Goal: Task Accomplishment & Management: Manage account settings

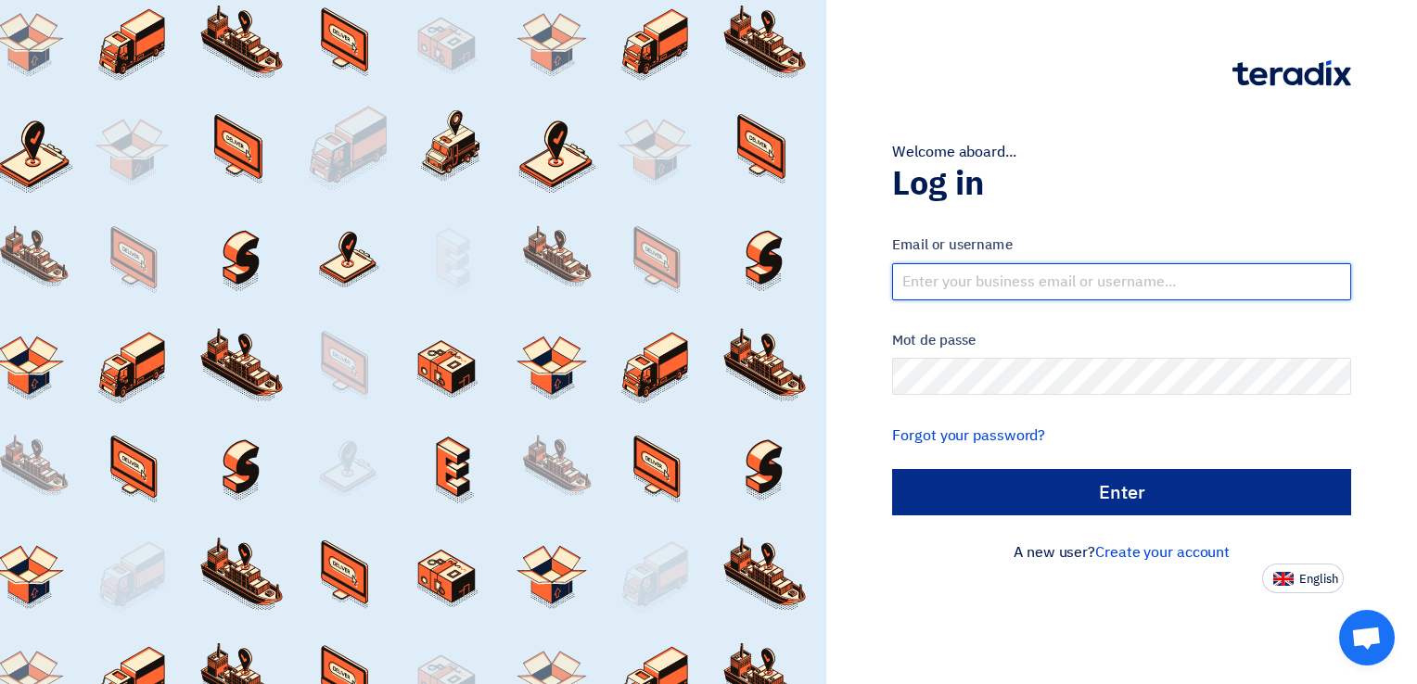
type input "[EMAIL_ADDRESS][PERSON_NAME][DOMAIN_NAME]"
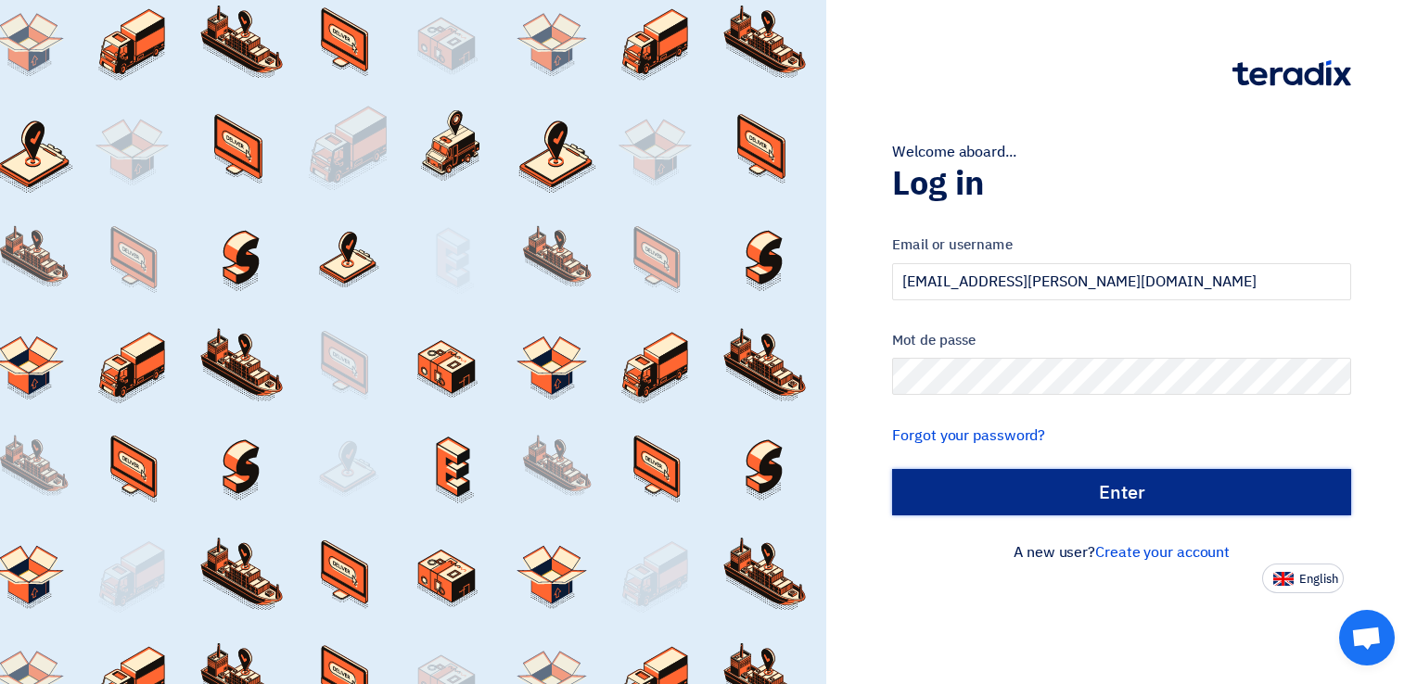
click at [1120, 480] on input "الدخول" at bounding box center [1121, 492] width 459 height 46
type input "Sign in"
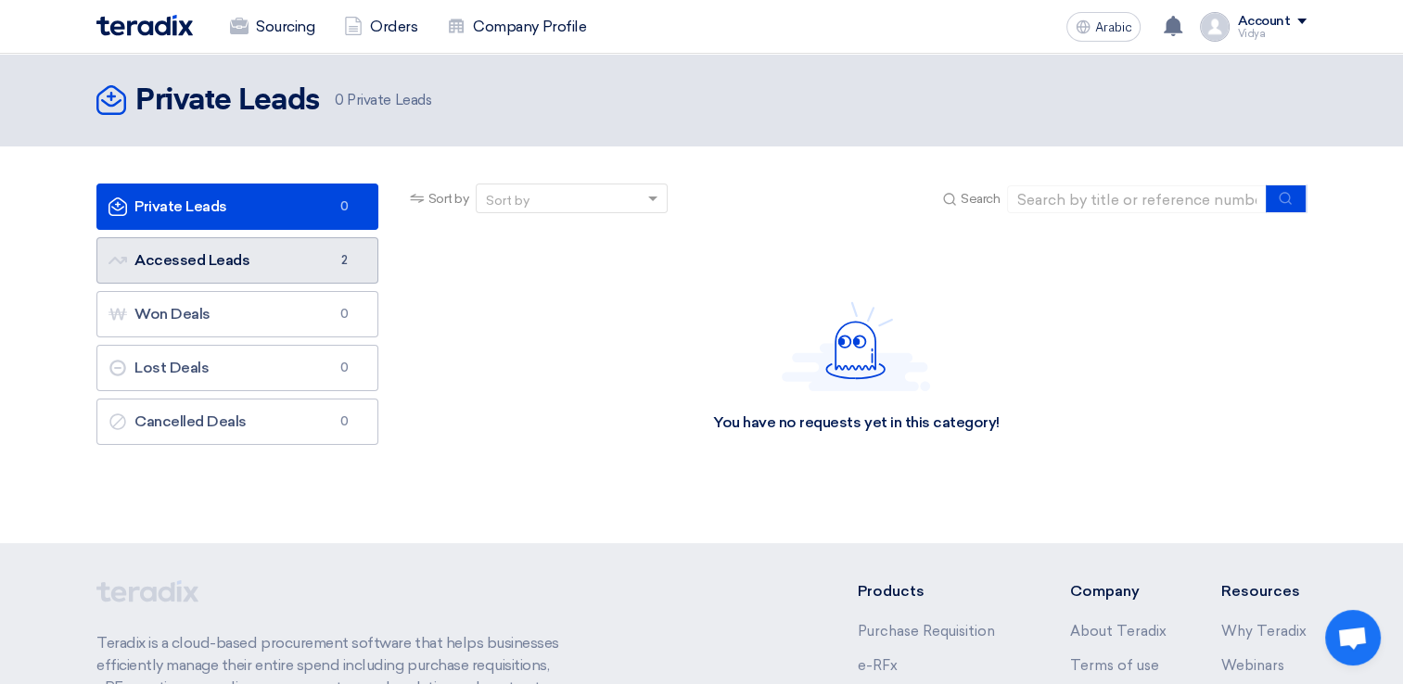
click at [306, 267] on link "Accessed Leads Accessed Leads 2" at bounding box center [237, 260] width 282 height 46
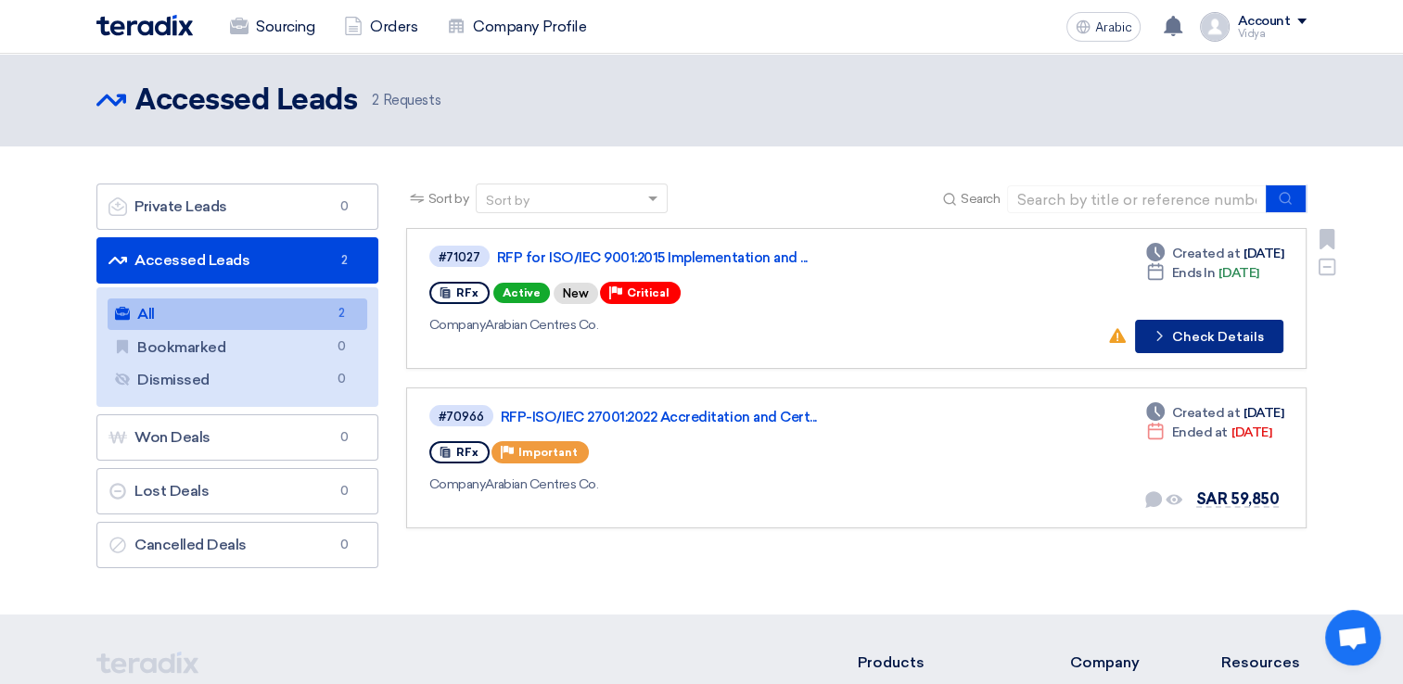
click at [1161, 337] on icon "Check details" at bounding box center [1159, 336] width 18 height 18
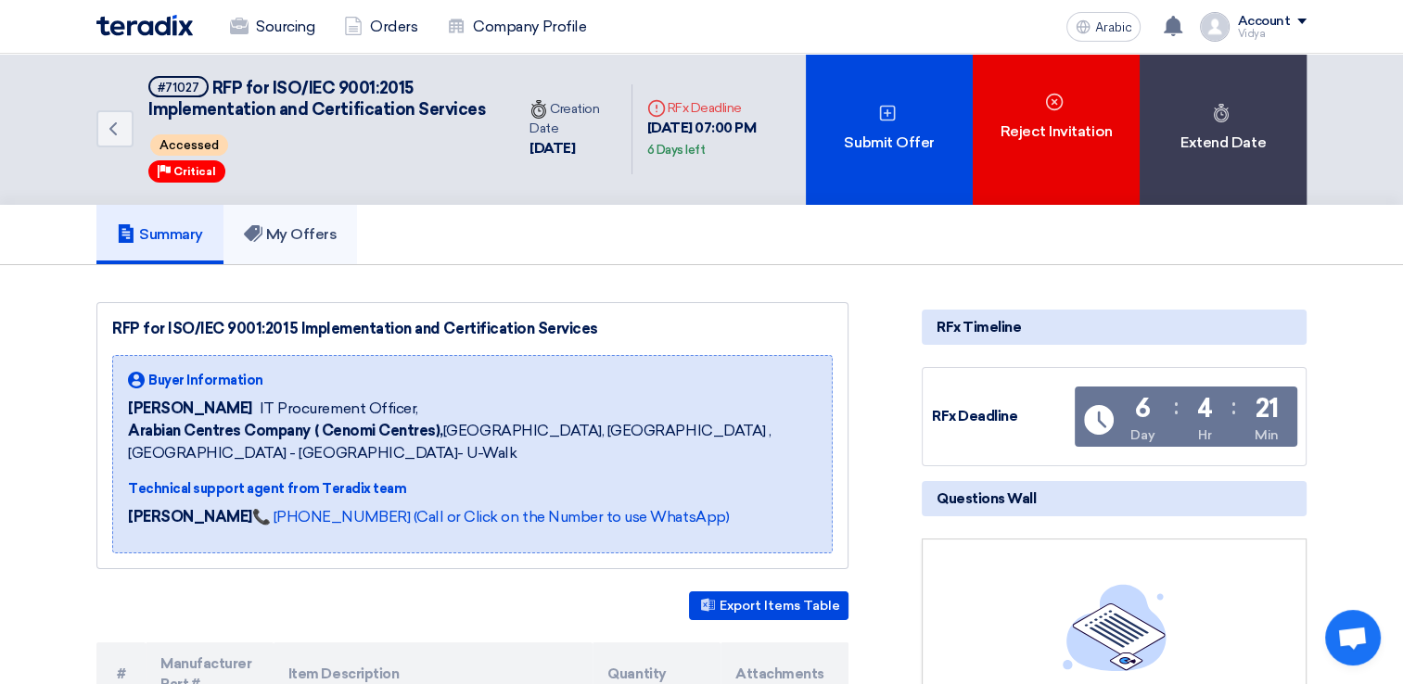
click at [331, 264] on link "My Offers" at bounding box center [290, 234] width 134 height 59
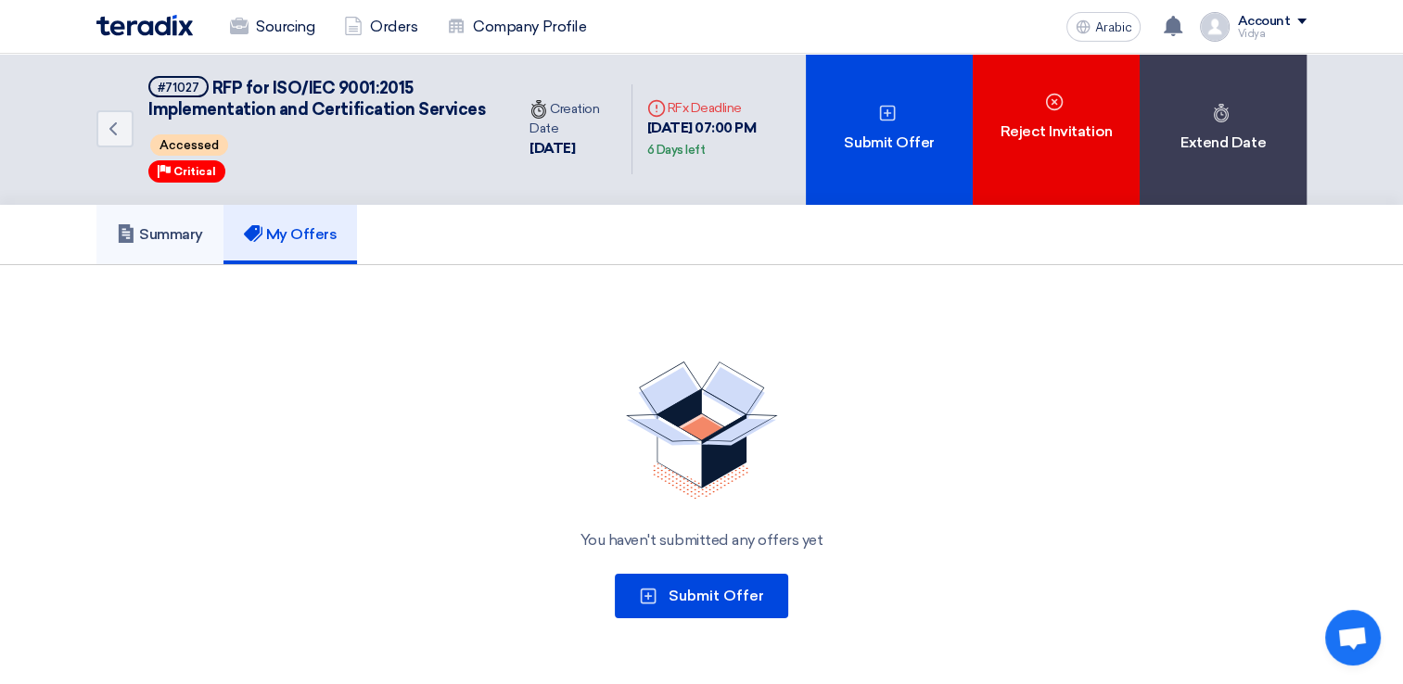
click at [197, 264] on link "Summary" at bounding box center [159, 234] width 127 height 59
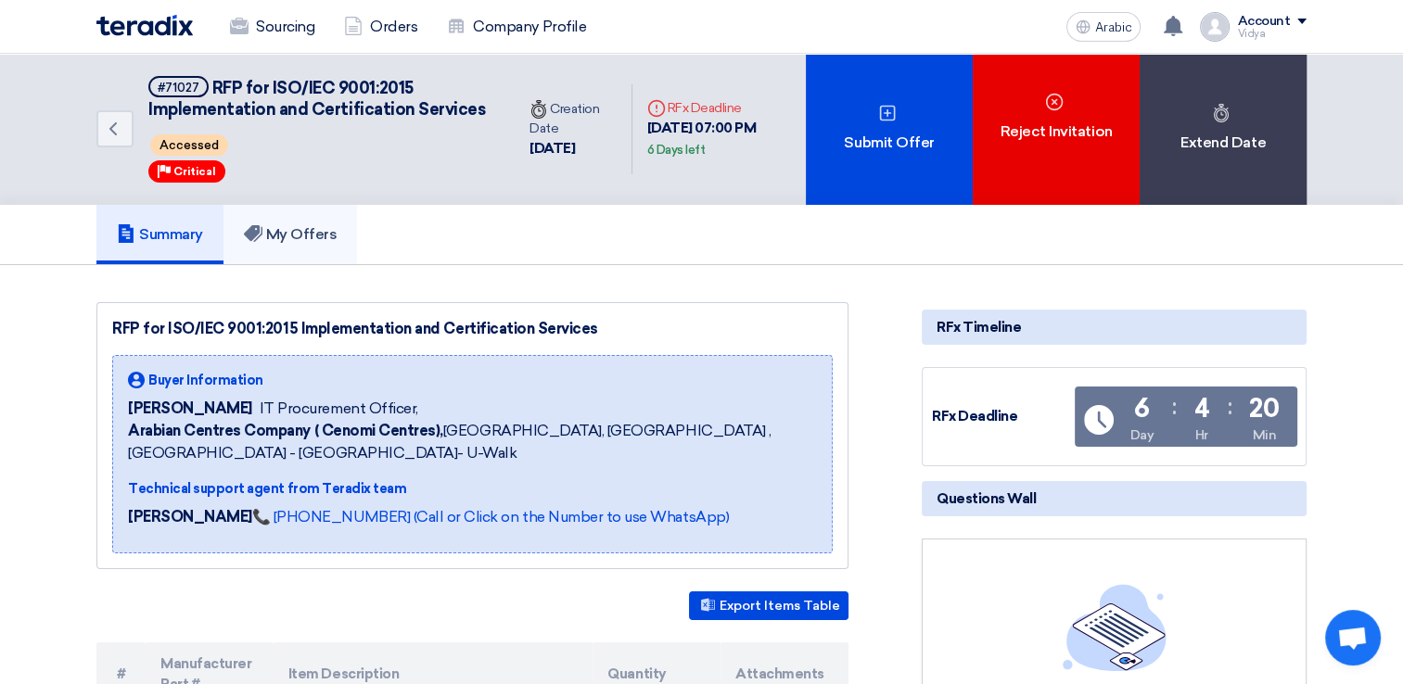
click at [319, 243] on font "My Offers" at bounding box center [301, 234] width 71 height 18
